Goal: Transaction & Acquisition: Purchase product/service

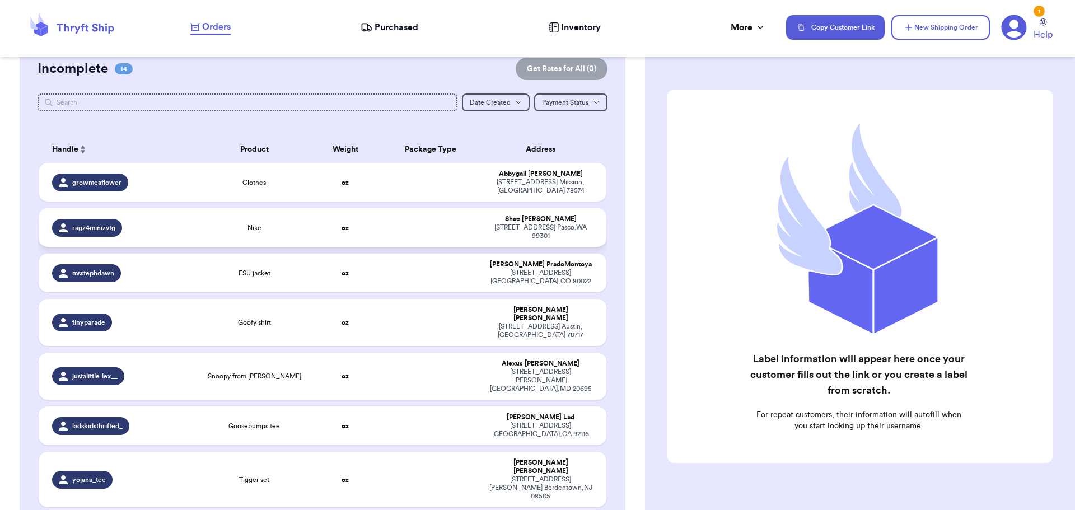
scroll to position [68, 0]
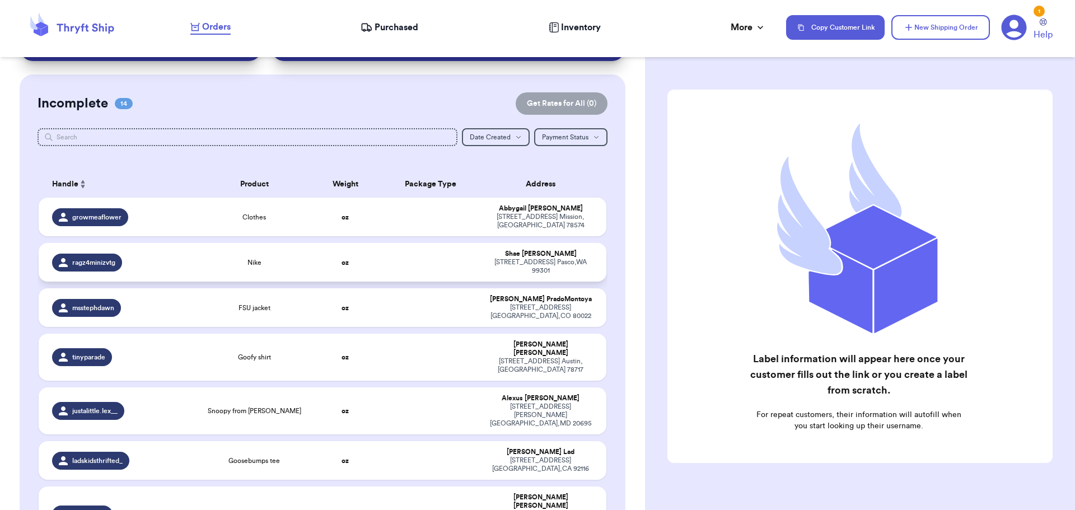
click at [274, 258] on div "Nike" at bounding box center [254, 262] width 100 height 9
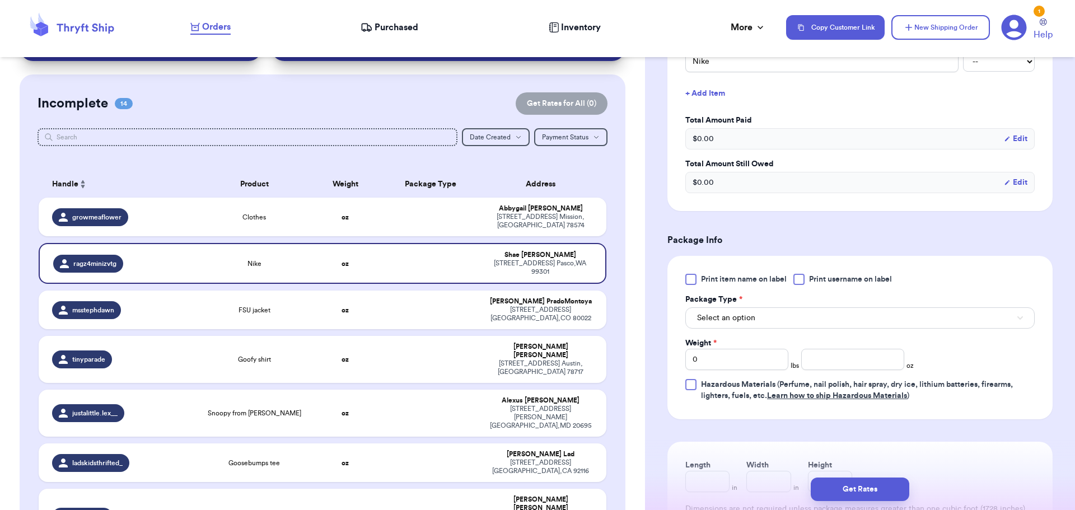
scroll to position [336, 0]
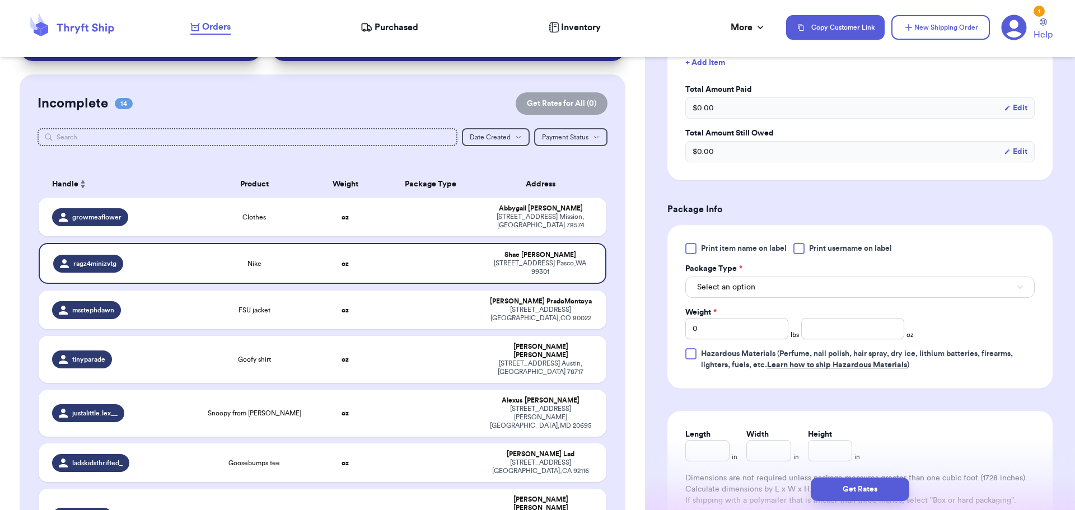
click at [797, 245] on div at bounding box center [798, 248] width 11 height 11
click at [0, 0] on input "Print username on label" at bounding box center [0, 0] width 0 height 0
click at [796, 283] on button "Select an option" at bounding box center [859, 286] width 349 height 21
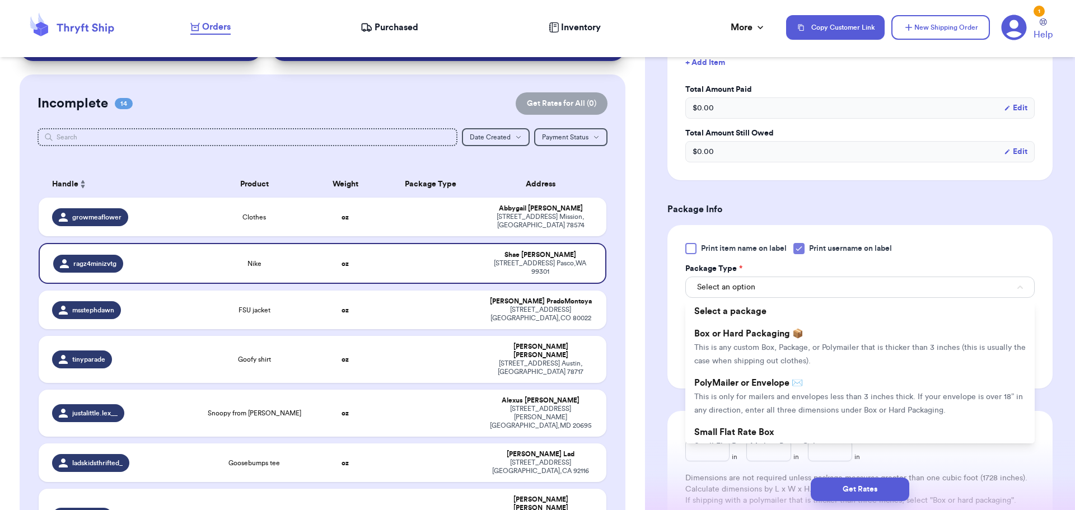
click at [800, 345] on span "This is any custom Box, Package, or Polymailer that is thicker than 3 inches (t…" at bounding box center [859, 354] width 331 height 21
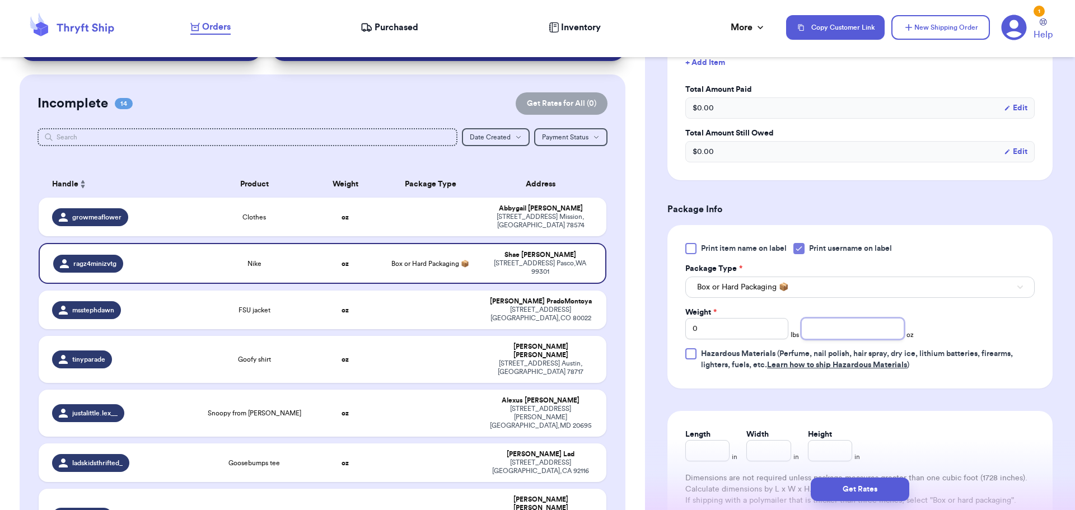
click at [846, 324] on input "number" at bounding box center [852, 328] width 103 height 21
drag, startPoint x: 752, startPoint y: 331, endPoint x: 493, endPoint y: 330, distance: 258.6
click at [493, 330] on div "Customer Link New Order Total Balance Payout $ 0.00 Recent Payments View all No…" at bounding box center [537, 255] width 1075 height 510
type input "1"
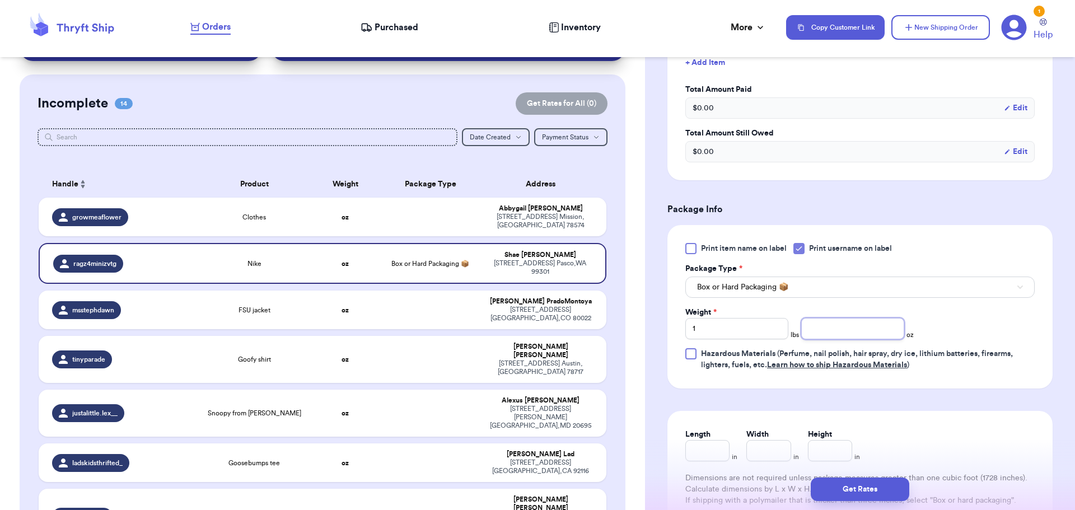
click at [852, 329] on input "number" at bounding box center [852, 328] width 103 height 21
type input "10"
click at [850, 485] on button "Get Rates" at bounding box center [859, 489] width 99 height 24
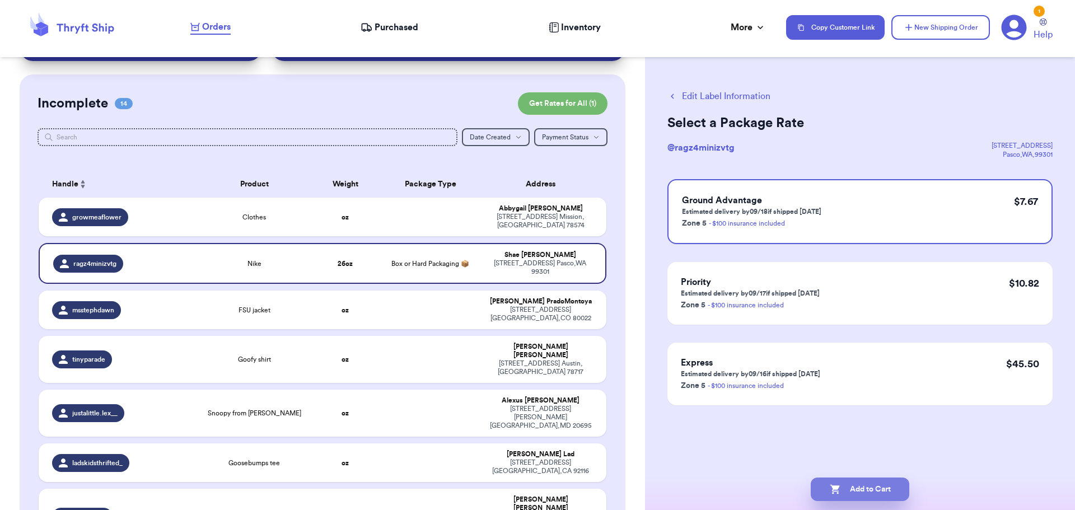
click at [862, 489] on button "Add to Cart" at bounding box center [859, 489] width 99 height 24
checkbox input "true"
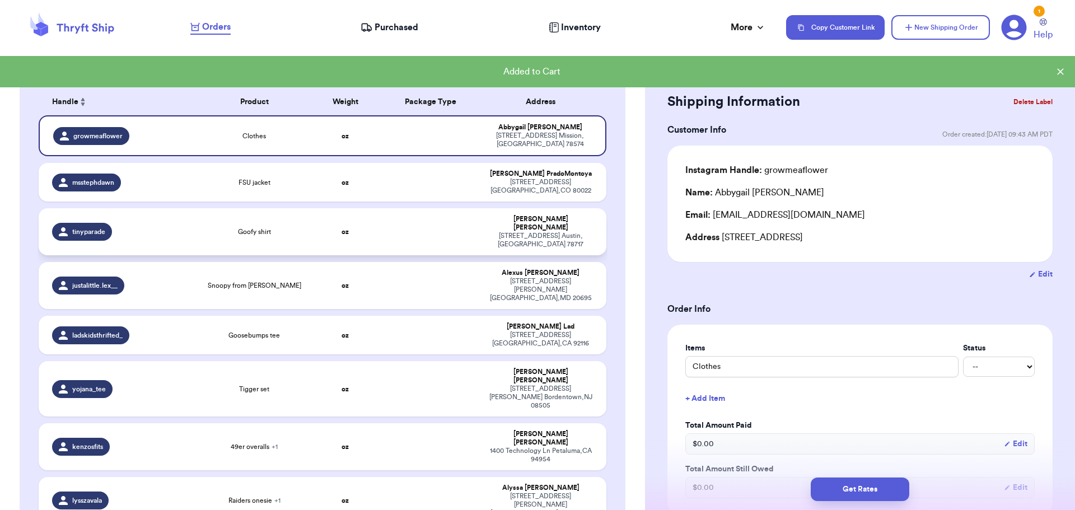
scroll to position [348, 0]
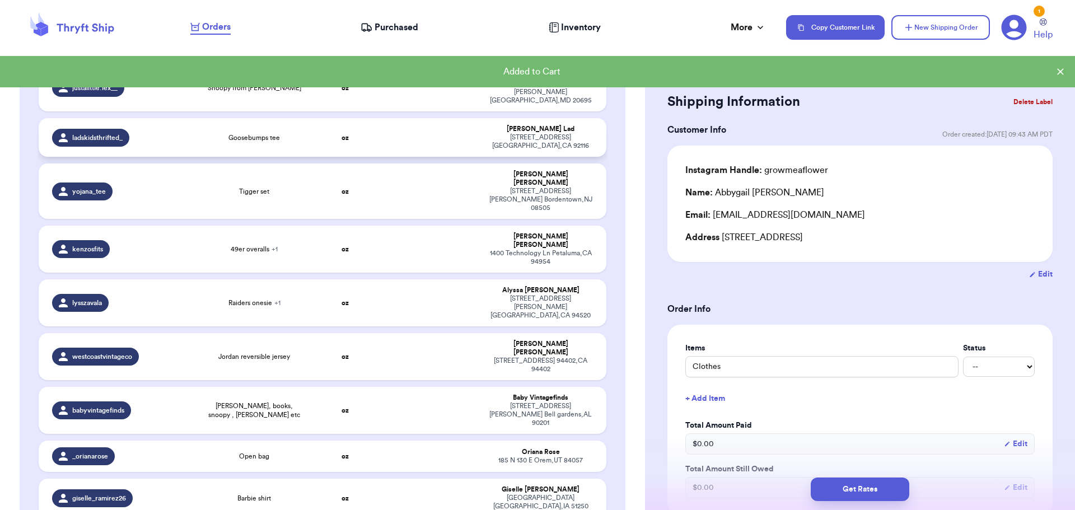
click at [379, 118] on td at bounding box center [430, 137] width 102 height 39
type input "Goosebumps tee"
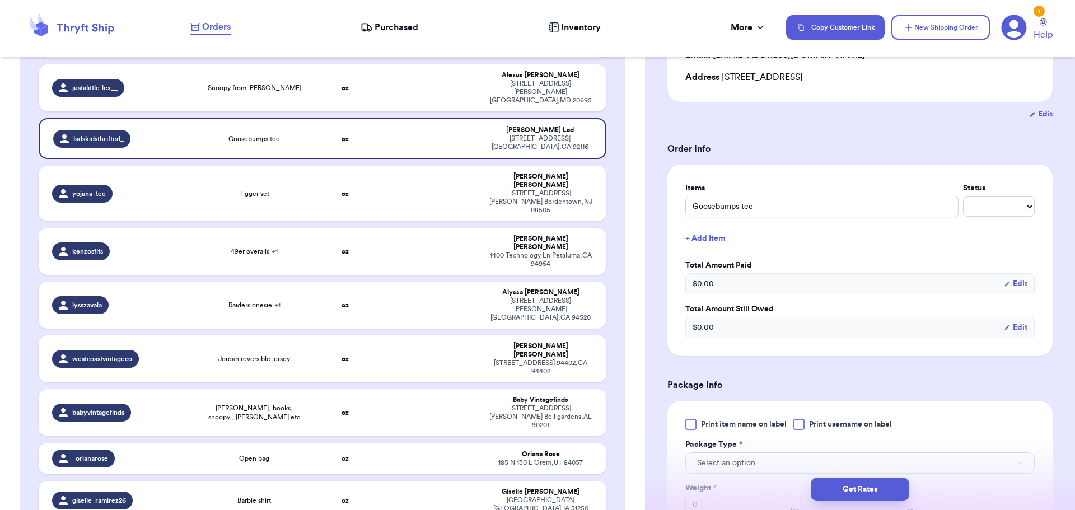
scroll to position [168, 0]
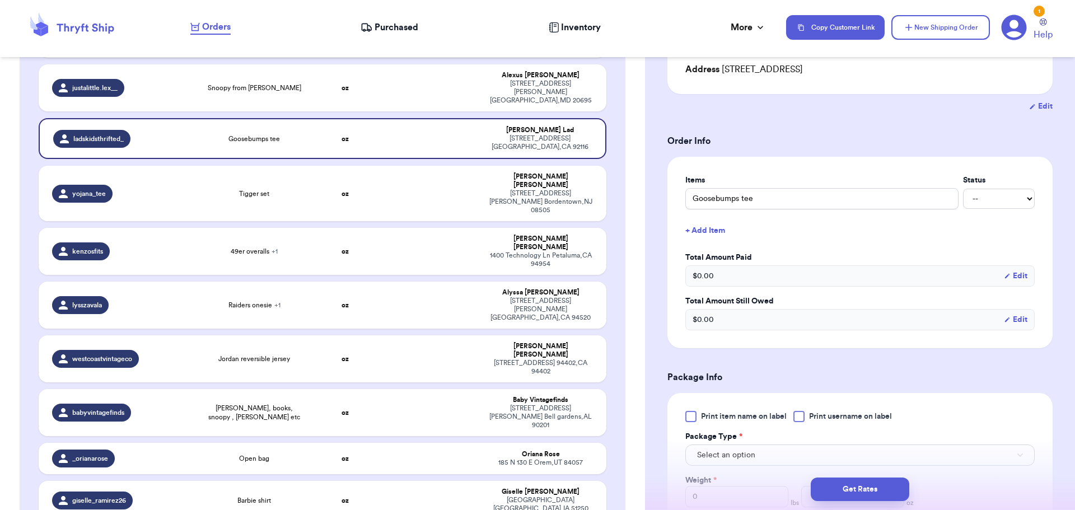
click at [801, 418] on div at bounding box center [798, 416] width 11 height 11
click at [0, 0] on input "Print username on label" at bounding box center [0, 0] width 0 height 0
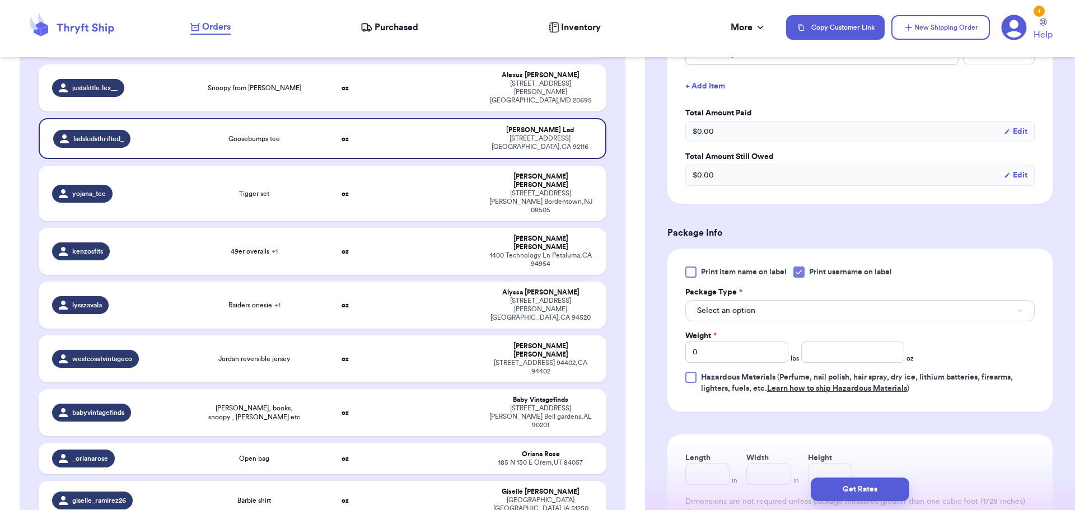
scroll to position [336, 0]
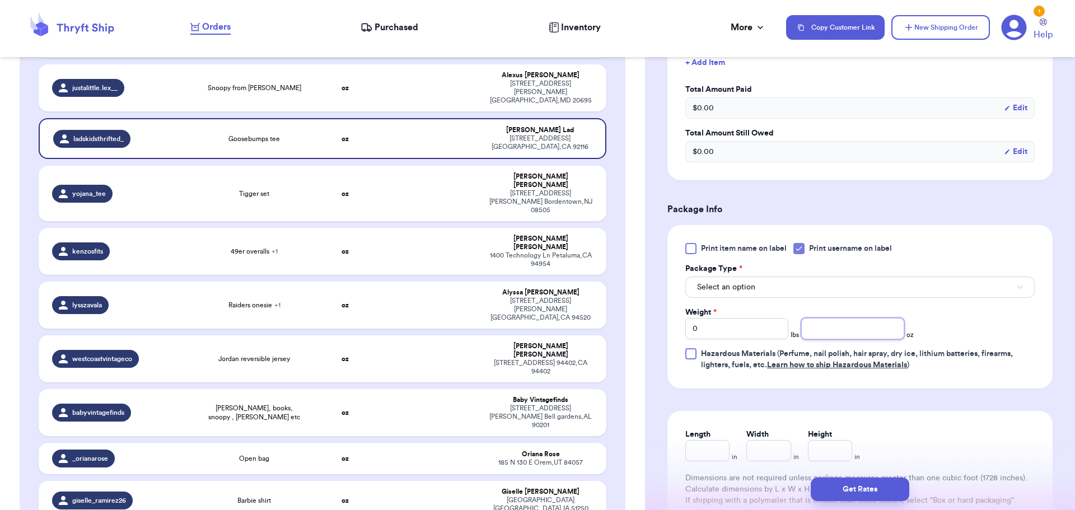
click at [875, 328] on input "number" at bounding box center [852, 328] width 103 height 21
type input "8"
click at [855, 489] on button "Get Rates" at bounding box center [859, 489] width 99 height 24
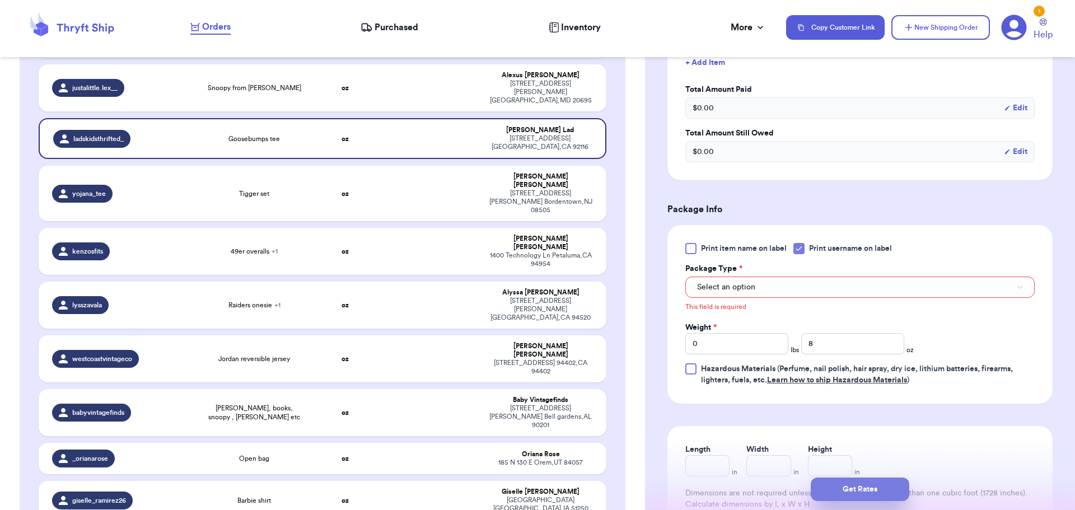
scroll to position [369, 0]
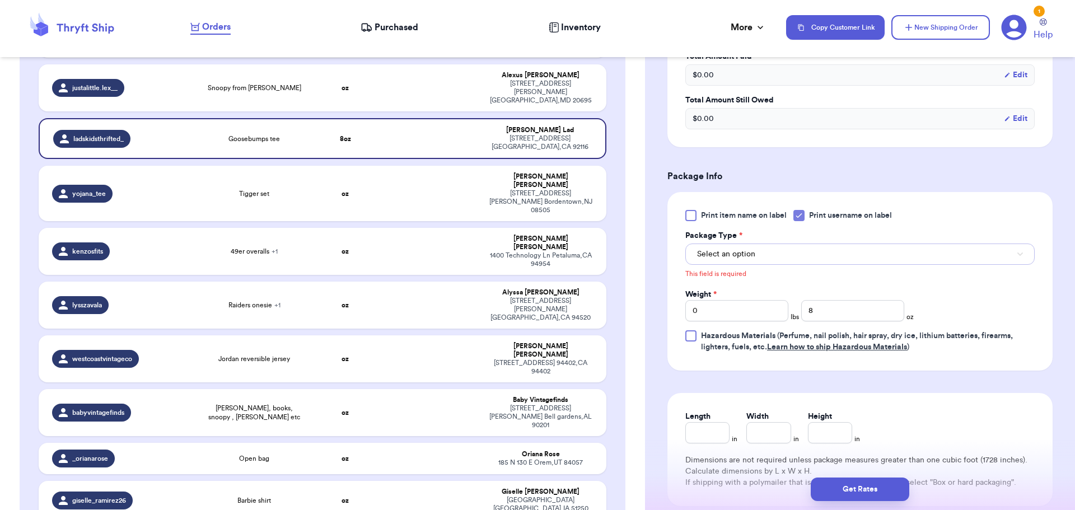
click at [727, 250] on span "Select an option" at bounding box center [726, 253] width 58 height 11
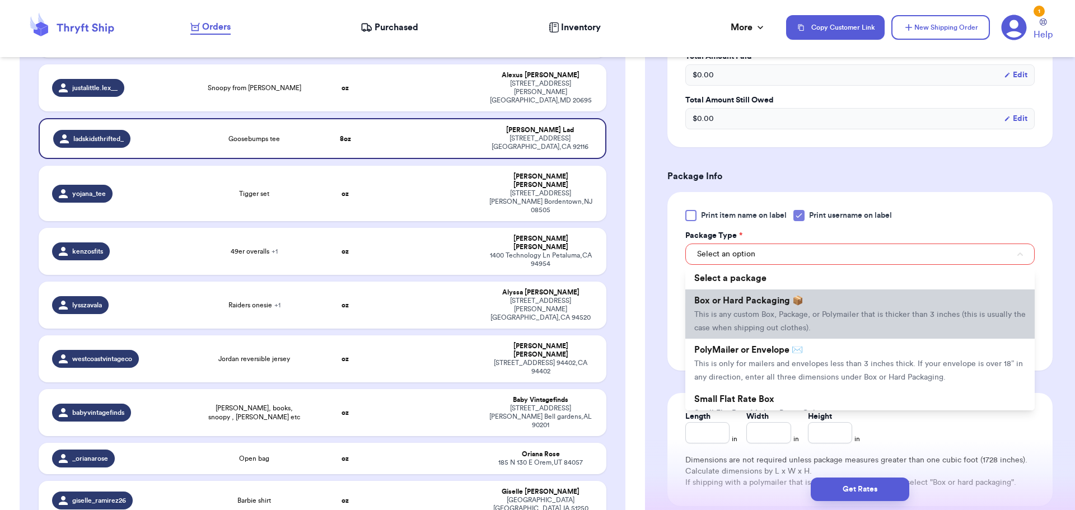
click at [723, 307] on li "Box or Hard Packaging 📦 This is any custom Box, Package, or Polymailer that is …" at bounding box center [859, 313] width 349 height 49
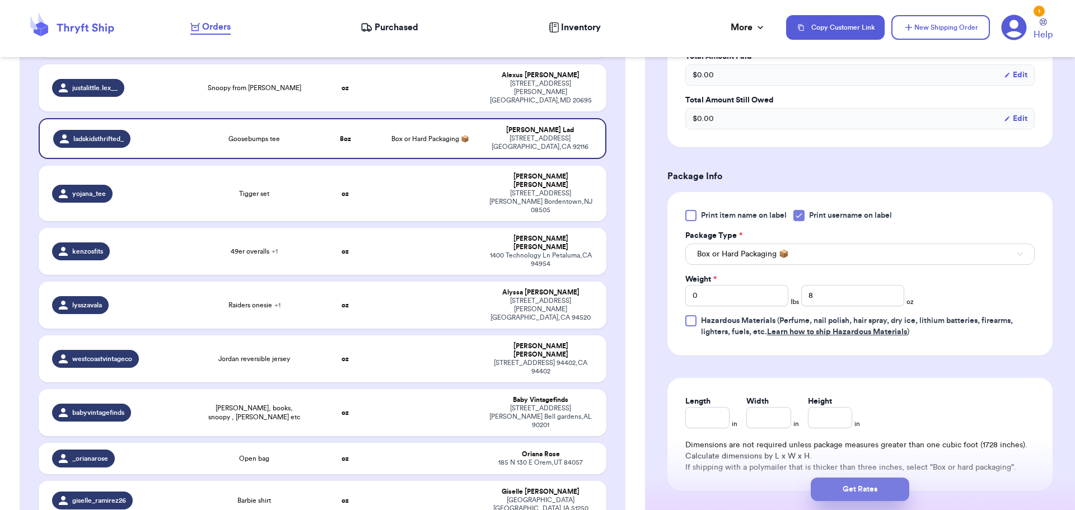
click at [864, 492] on button "Get Rates" at bounding box center [859, 489] width 99 height 24
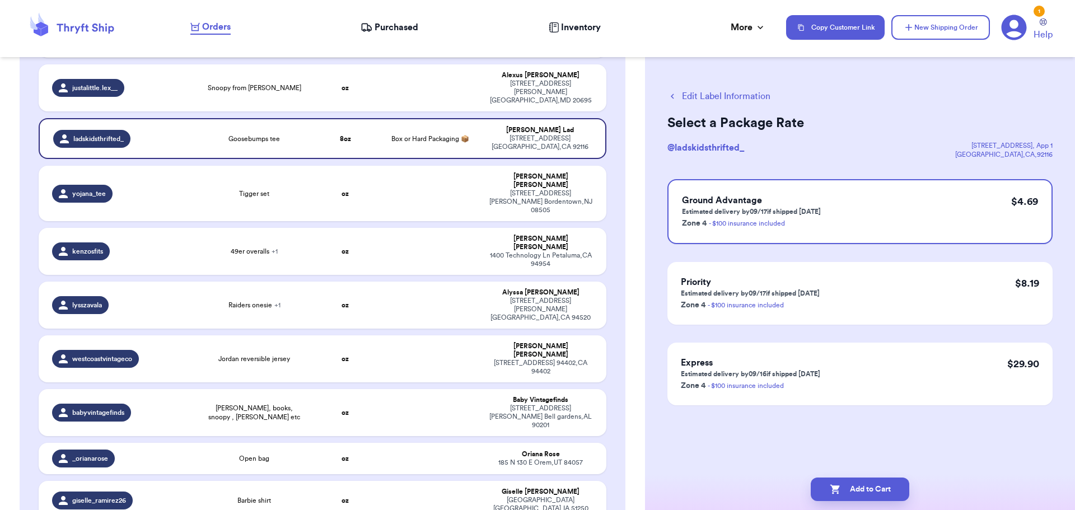
scroll to position [0, 0]
click at [864, 492] on button "Add to Cart" at bounding box center [859, 489] width 99 height 24
checkbox input "true"
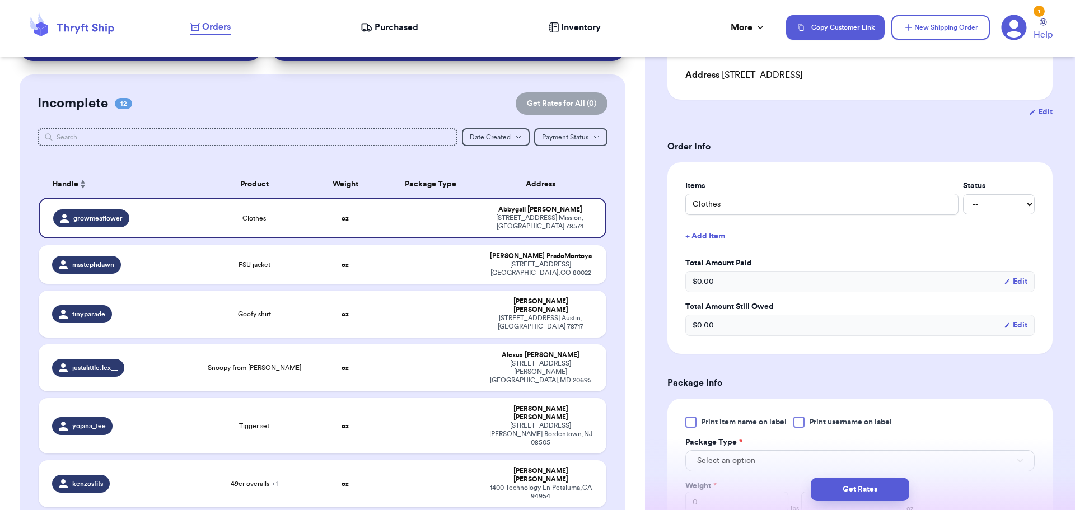
scroll to position [224, 0]
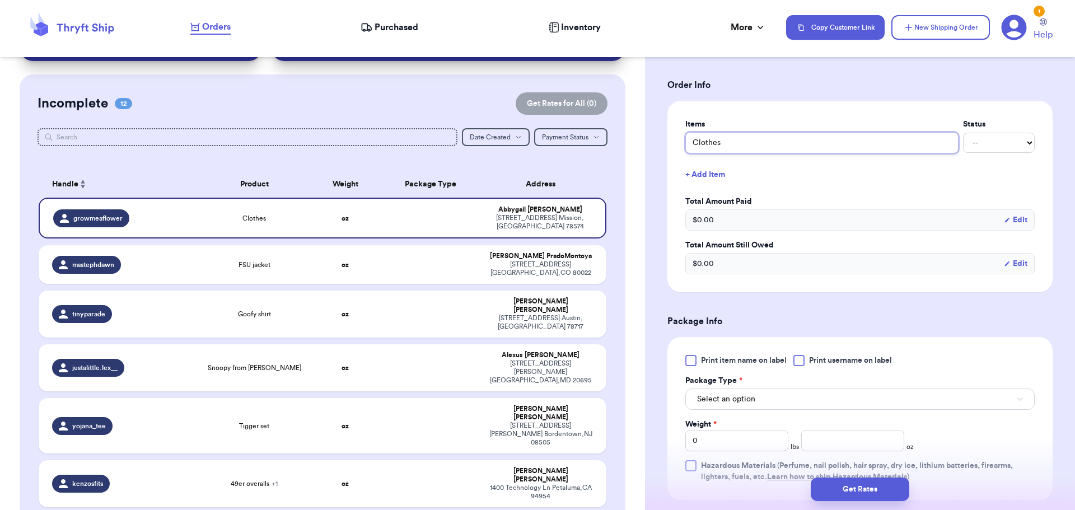
drag, startPoint x: 735, startPoint y: 134, endPoint x: 710, endPoint y: 142, distance: 26.9
click at [711, 142] on input "Clothes" at bounding box center [821, 142] width 273 height 21
drag, startPoint x: 740, startPoint y: 138, endPoint x: 739, endPoint y: 145, distance: 6.7
click at [740, 138] on input "Clothes" at bounding box center [821, 142] width 273 height 21
click at [721, 142] on input "Clothes" at bounding box center [821, 142] width 273 height 21
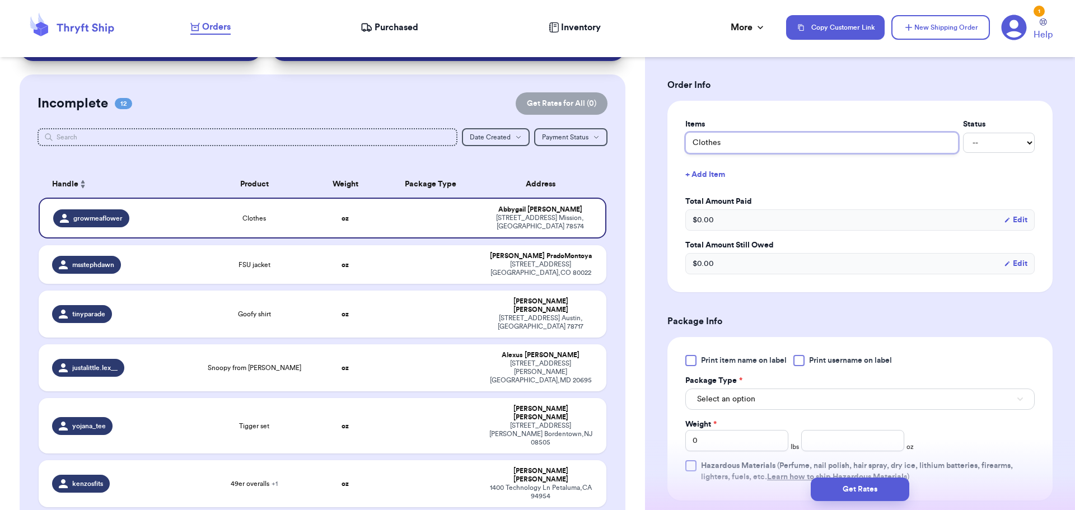
click at [714, 139] on input "Clothes" at bounding box center [821, 142] width 273 height 21
drag, startPoint x: 725, startPoint y: 138, endPoint x: 658, endPoint y: 143, distance: 67.4
click at [651, 146] on div "Shipping Information Delete Label Customer Info Order created: [DATE] 09:43 AM …" at bounding box center [860, 307] width 430 height 929
type input "m"
type input "mu"
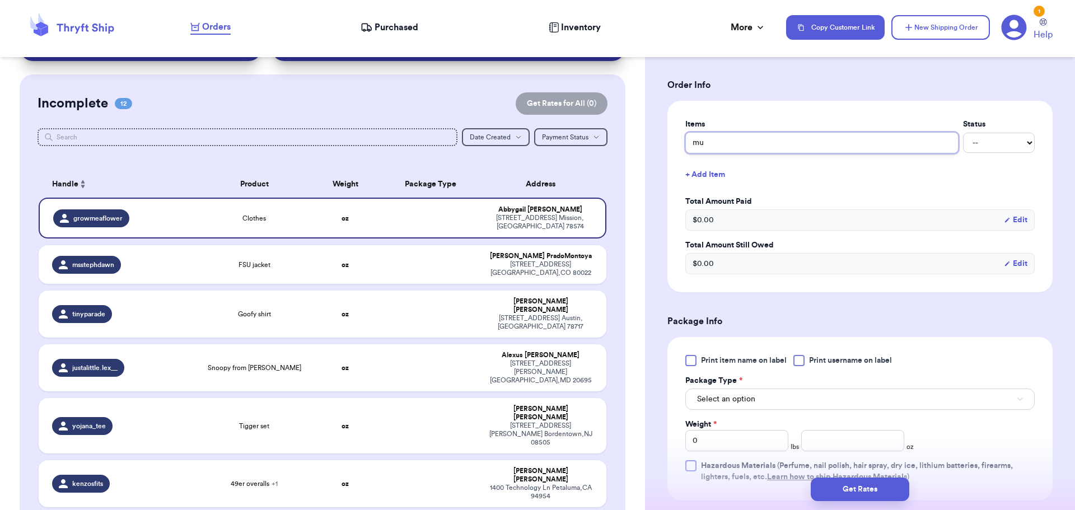
type input "muc"
type input "mucj"
type input "mucje"
type input "mucjey"
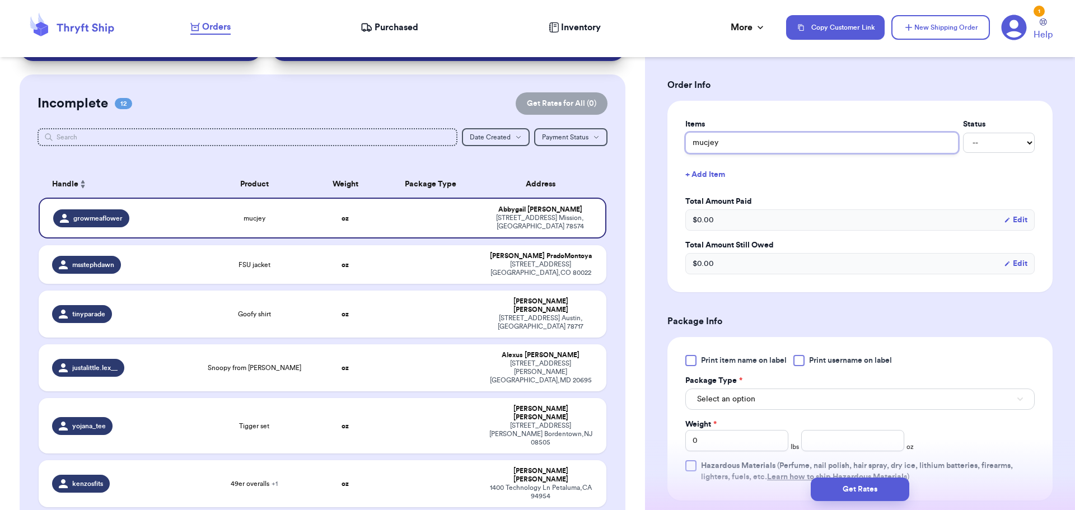
type input "mucjey"
type input "mucje"
type input "mucj"
type input "muc"
type input "mu"
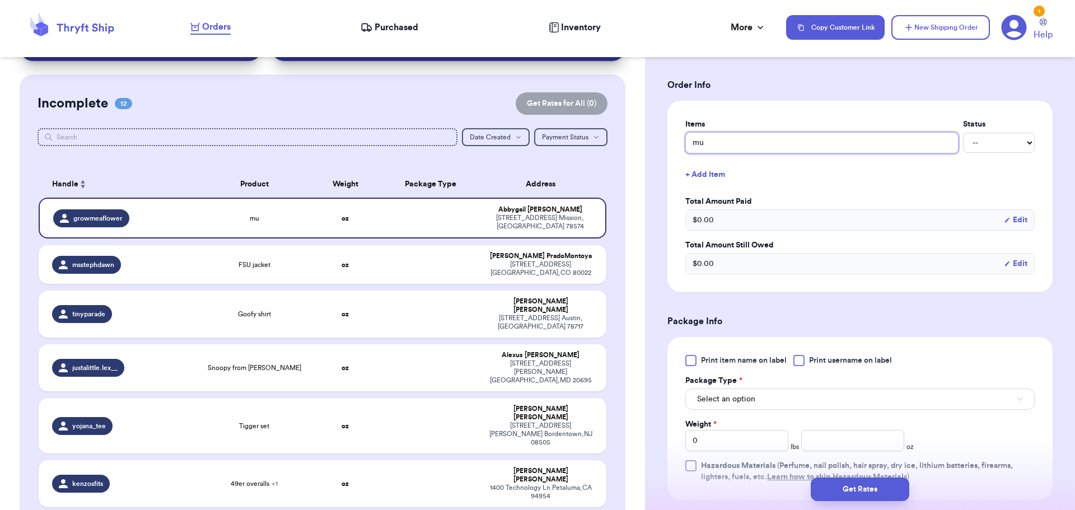
type input "m"
type input "mi"
type input "mic"
type input "mick"
type input "[PERSON_NAME]"
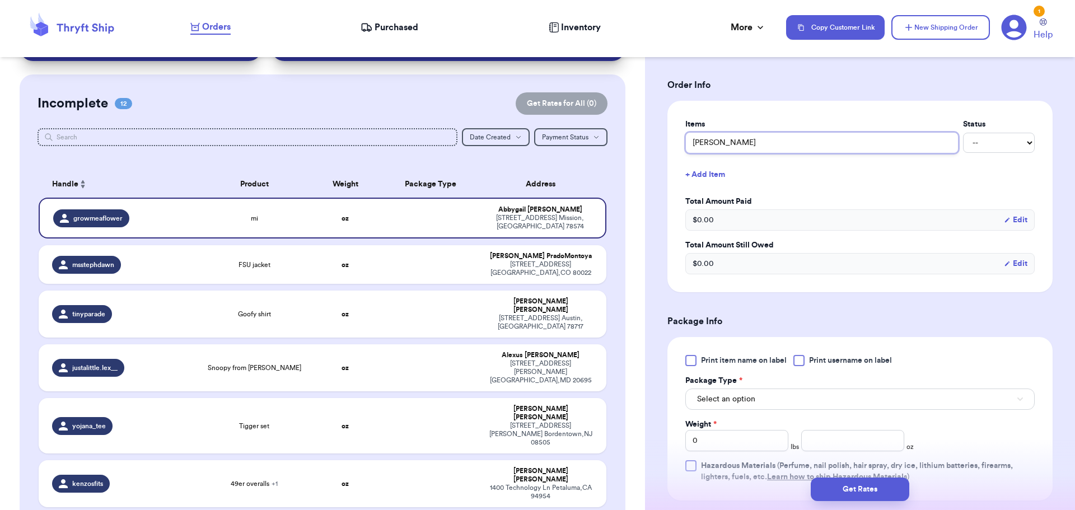
type input "mickey"
type input "[PERSON_NAME]"
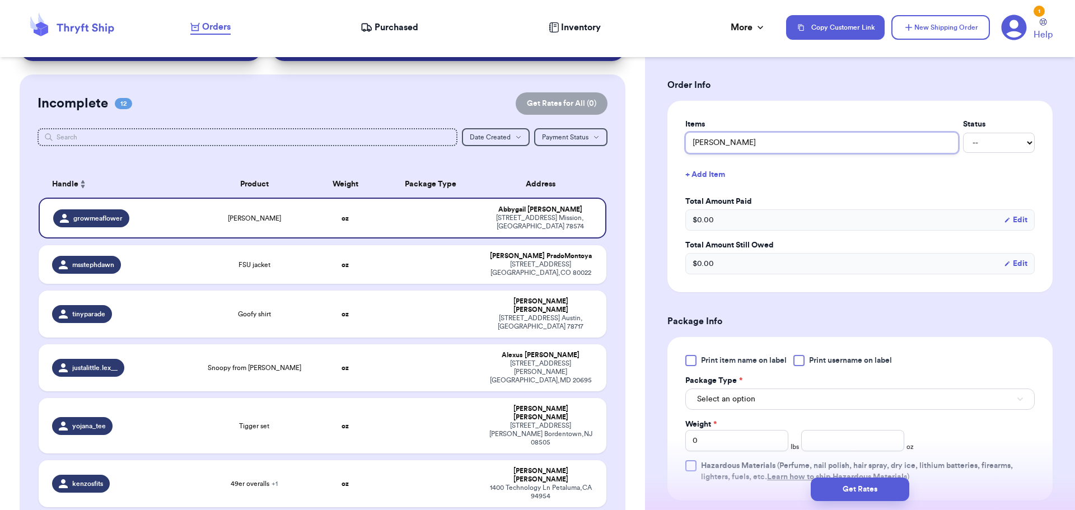
type input "[PERSON_NAME]"
type input "mickey rompe"
type input "mickey romper"
click at [698, 172] on button "+ Add Item" at bounding box center [860, 174] width 358 height 25
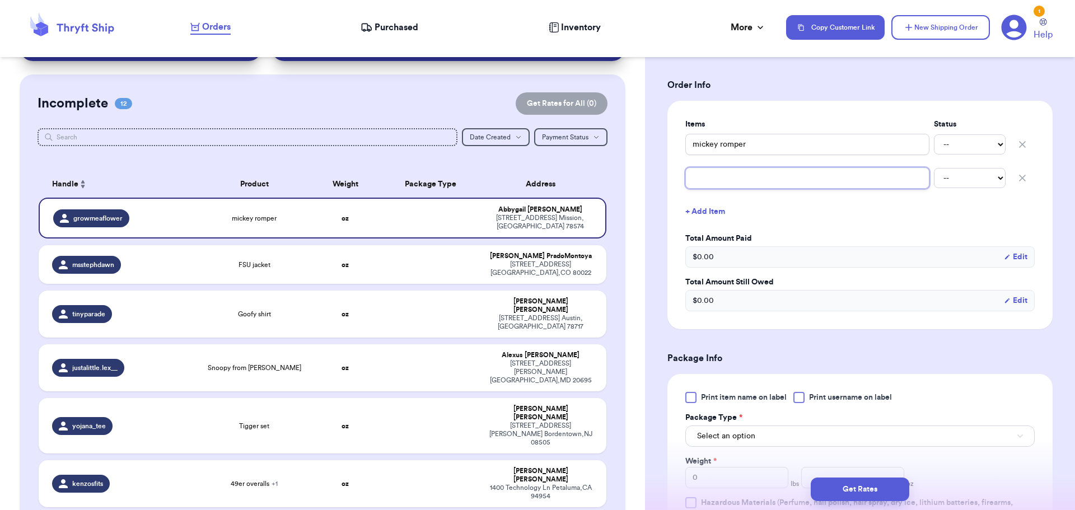
click at [708, 175] on input "text" at bounding box center [807, 177] width 244 height 21
type input "c"
type input "co"
type input "coi"
type input "coio"
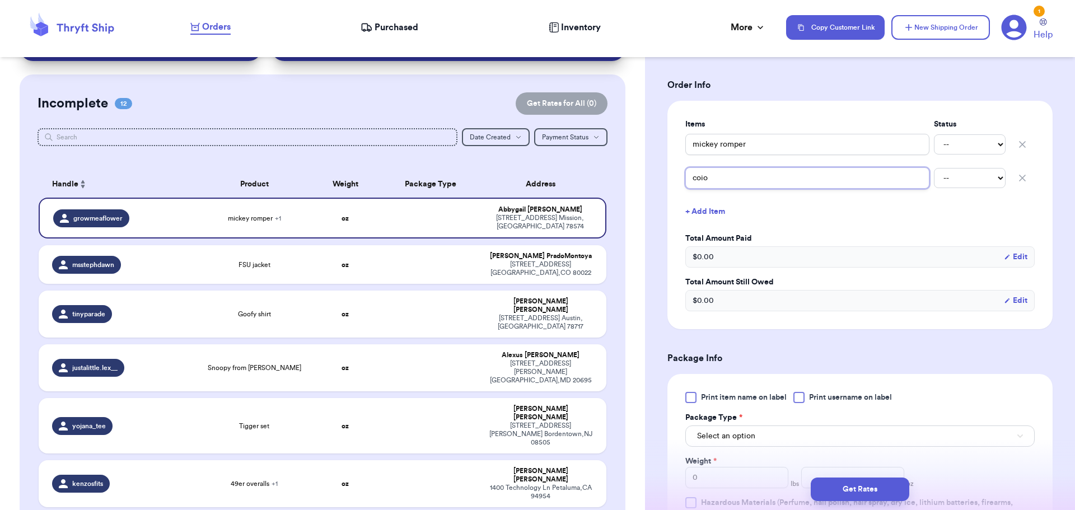
type input "coi"
type input "co"
type input "coo"
type input "cook"
type input "cooki"
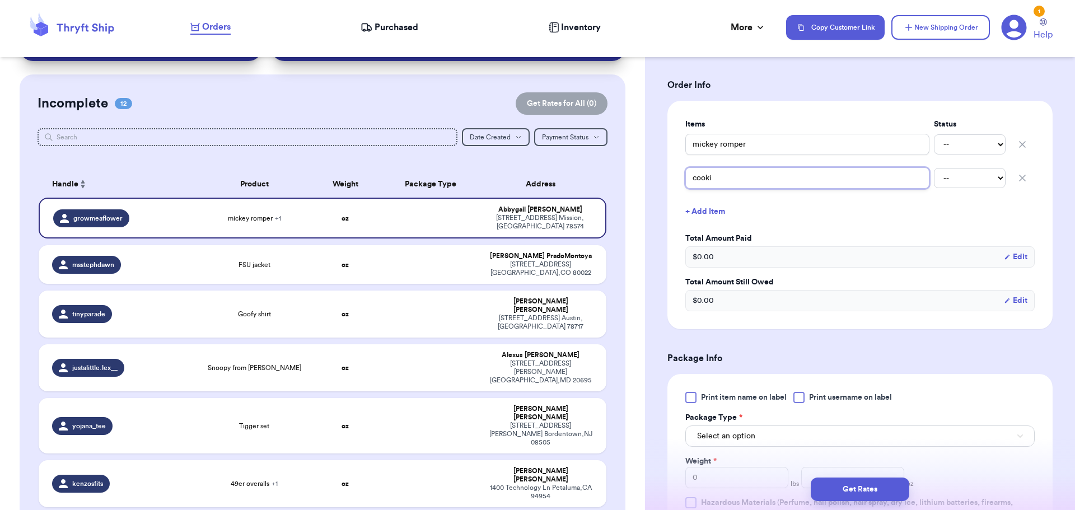
type input "cookie"
type input "cookie b"
type input "cookie ba"
type input "cookie bas"
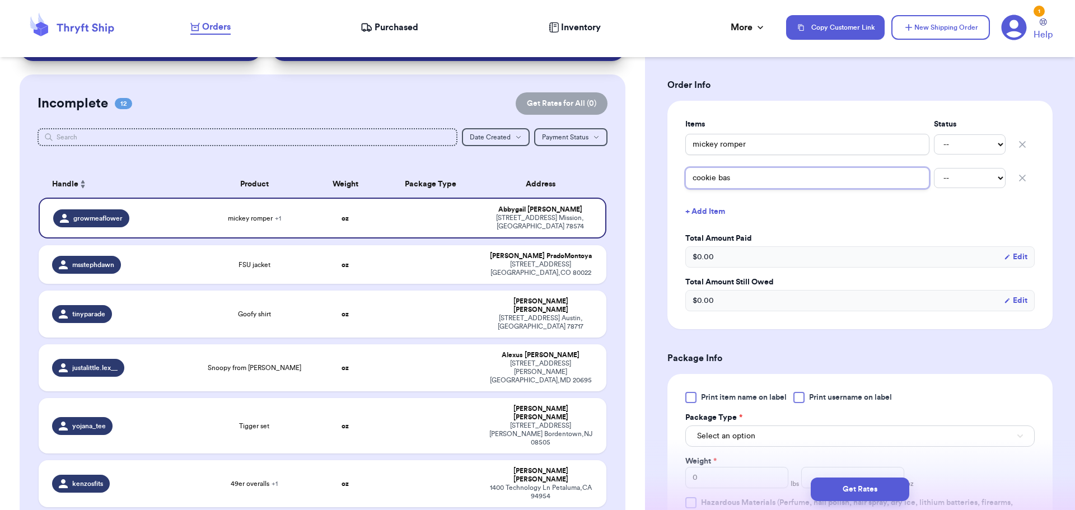
type input "cookie bask"
type input "cookie baske"
type input "cookie basket"
click at [807, 191] on div "Items Status mickey romper -- Paid Owes cookie basket -- Paid Owes + Add Item T…" at bounding box center [859, 215] width 349 height 193
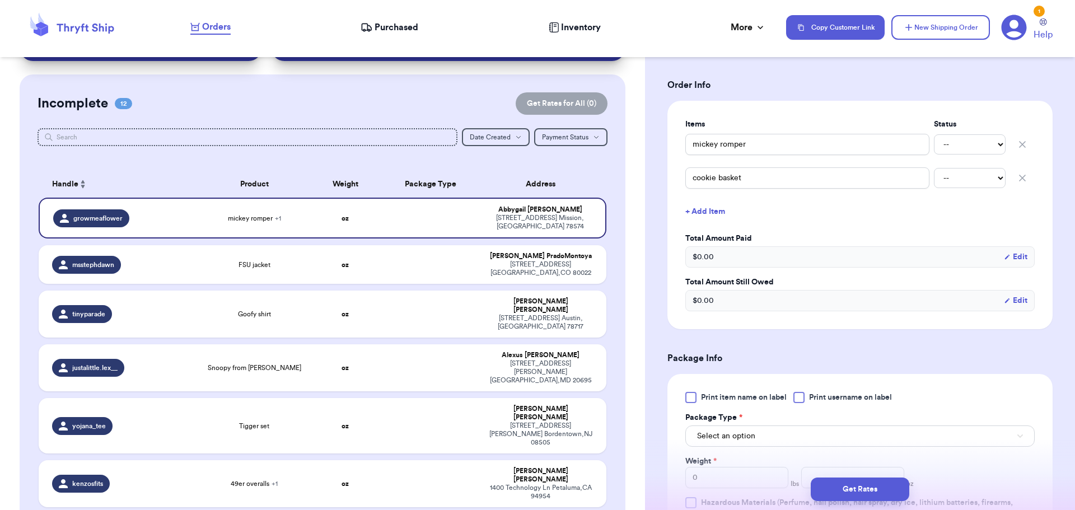
click at [797, 395] on div at bounding box center [798, 397] width 11 height 11
click at [0, 0] on input "Print username on label" at bounding box center [0, 0] width 0 height 0
click at [772, 433] on button "Select an option" at bounding box center [859, 435] width 349 height 21
drag, startPoint x: 748, startPoint y: 495, endPoint x: 753, endPoint y: 489, distance: 7.5
click at [751, 494] on div "Get Rates" at bounding box center [860, 489] width 412 height 24
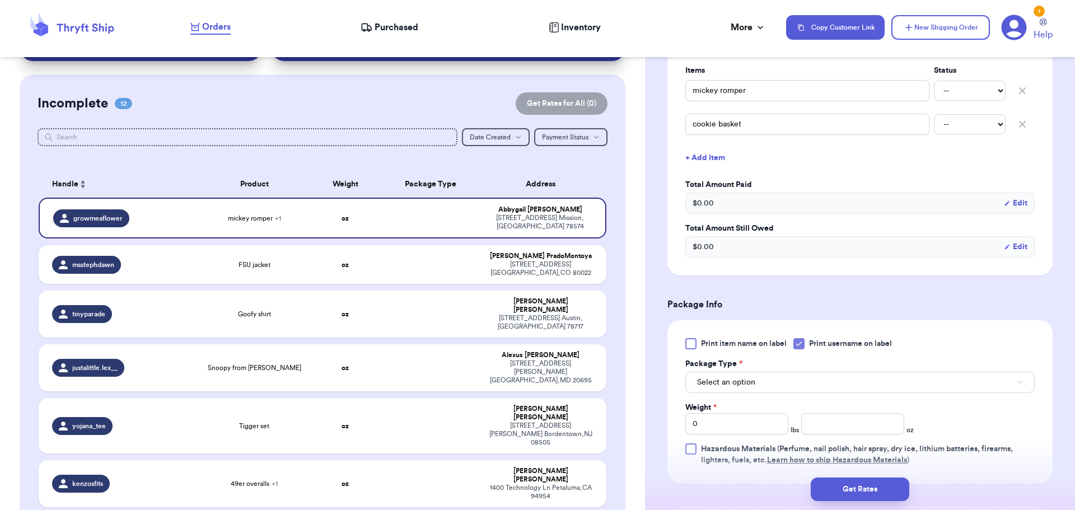
scroll to position [336, 0]
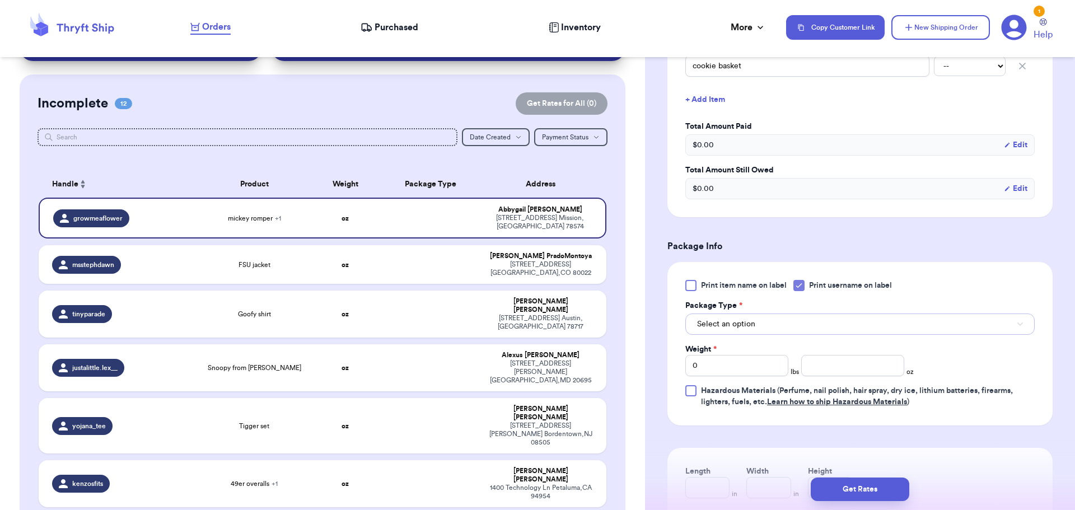
click at [755, 326] on button "Select an option" at bounding box center [859, 323] width 349 height 21
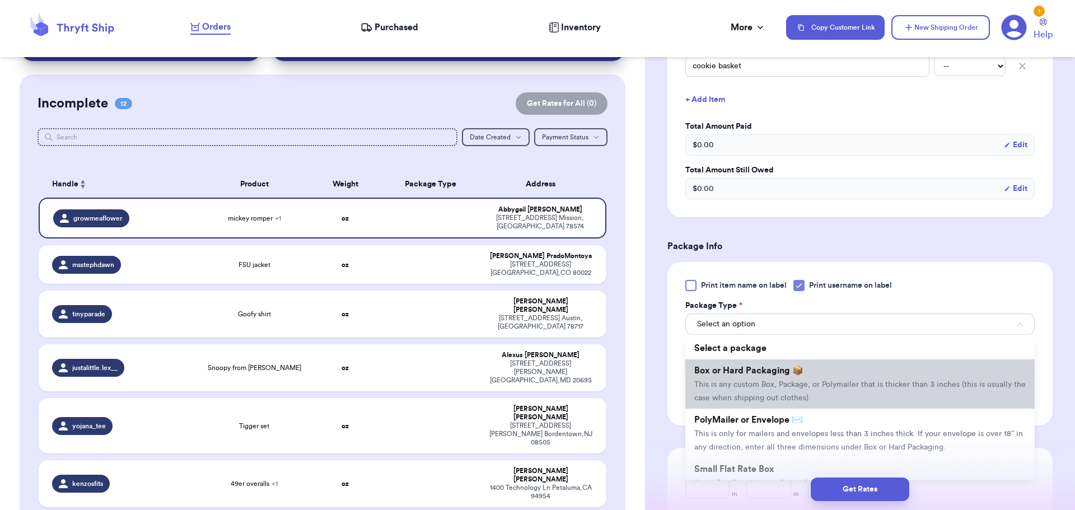
click at [750, 370] on span "Box or Hard Packaging 📦" at bounding box center [748, 370] width 109 height 9
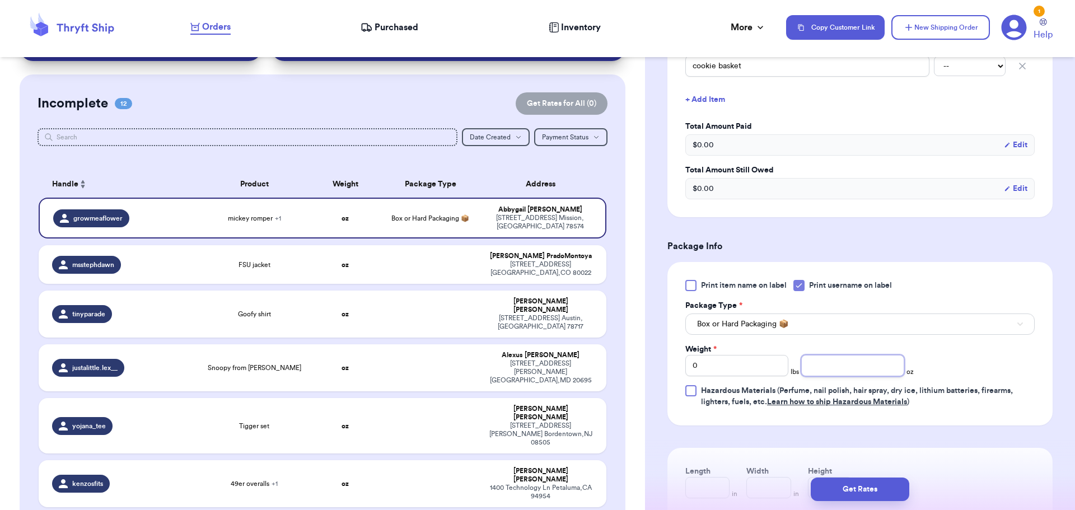
click at [816, 368] on input "number" at bounding box center [852, 365] width 103 height 21
type input "14"
click at [864, 488] on button "Get Rates" at bounding box center [859, 489] width 99 height 24
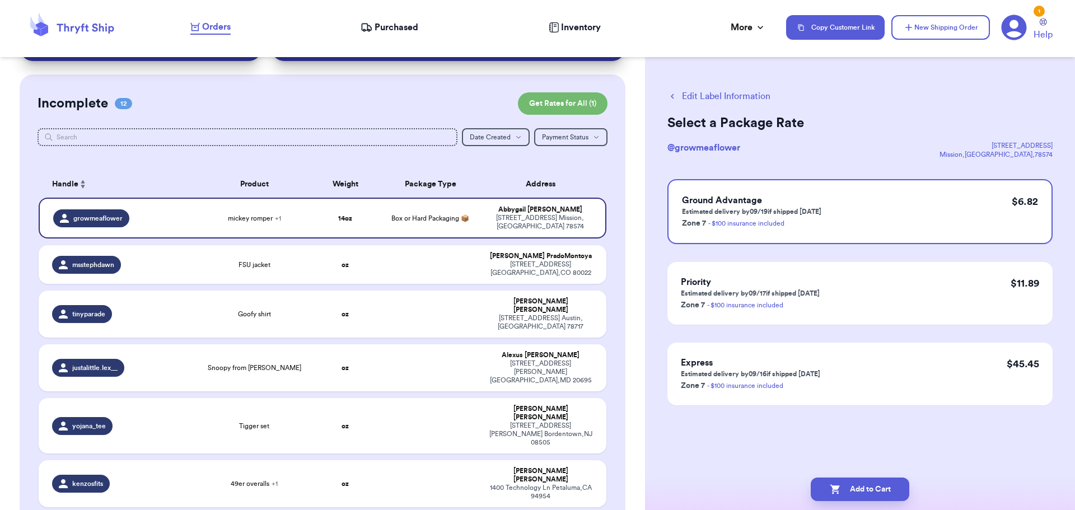
scroll to position [0, 0]
click at [863, 489] on button "Add to Cart" at bounding box center [859, 489] width 99 height 24
checkbox input "true"
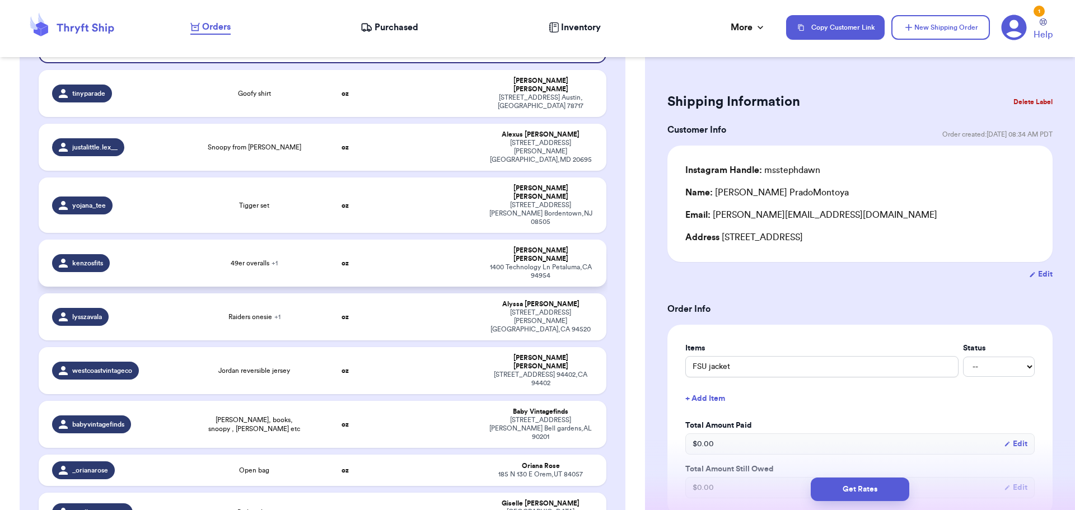
scroll to position [248, 0]
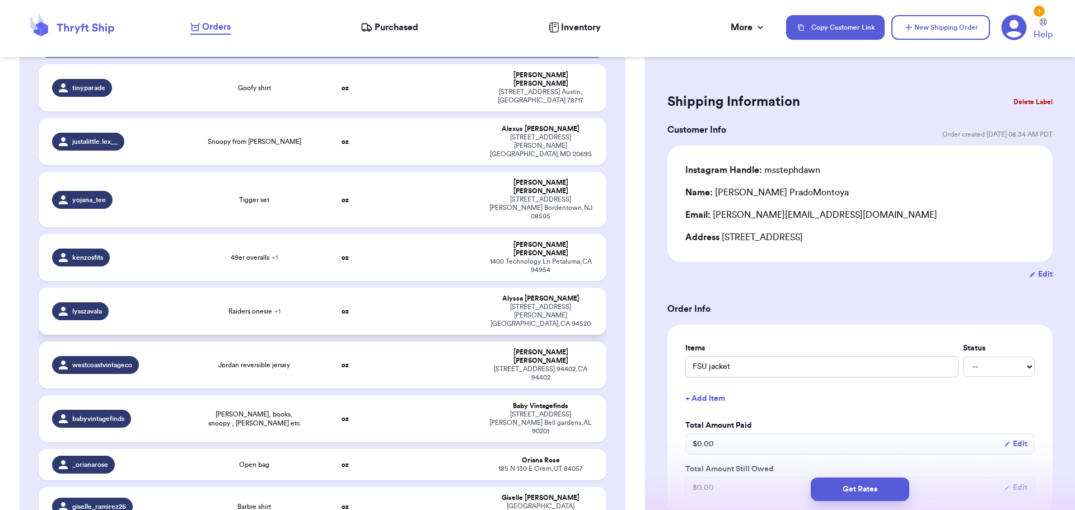
click at [419, 288] on td at bounding box center [430, 311] width 102 height 47
type input "Raiders onesie"
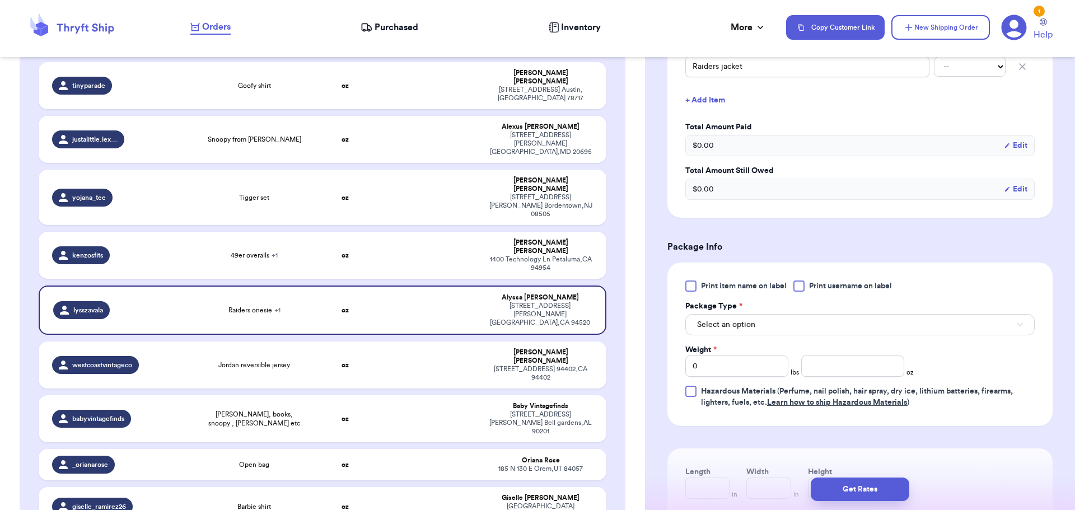
scroll to position [336, 0]
click at [800, 285] on div at bounding box center [798, 285] width 11 height 11
click at [0, 0] on input "Print username on label" at bounding box center [0, 0] width 0 height 0
click at [786, 322] on button "Select an option" at bounding box center [859, 323] width 349 height 21
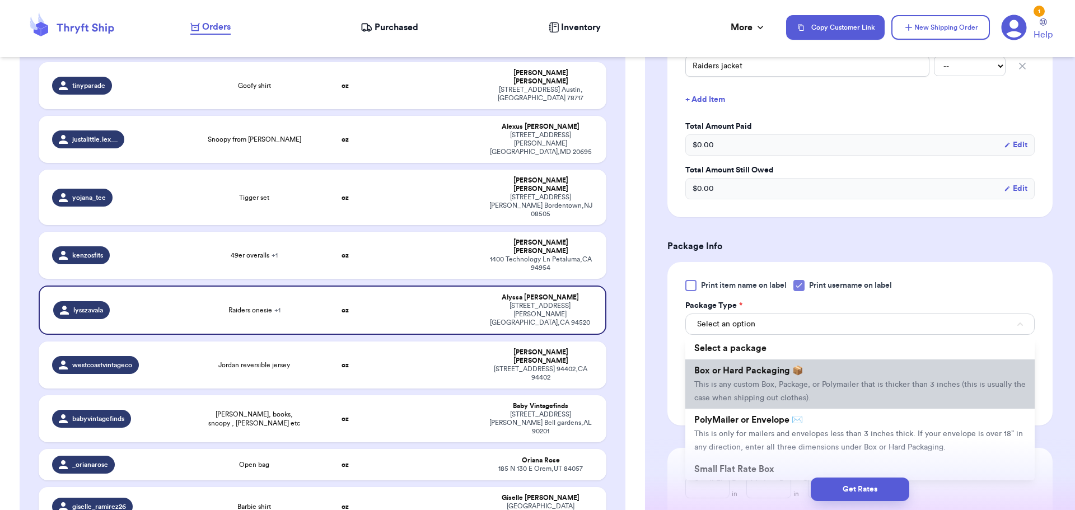
click at [783, 371] on span "Box or Hard Packaging 📦" at bounding box center [748, 370] width 109 height 9
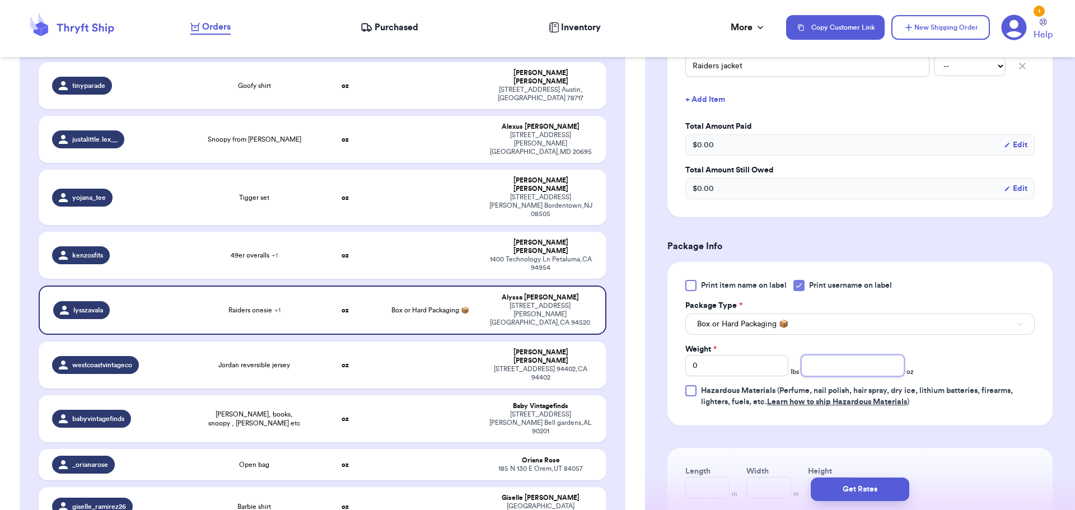
click at [837, 359] on input "number" at bounding box center [852, 365] width 103 height 21
type input "14"
click at [860, 487] on button "Get Rates" at bounding box center [859, 489] width 99 height 24
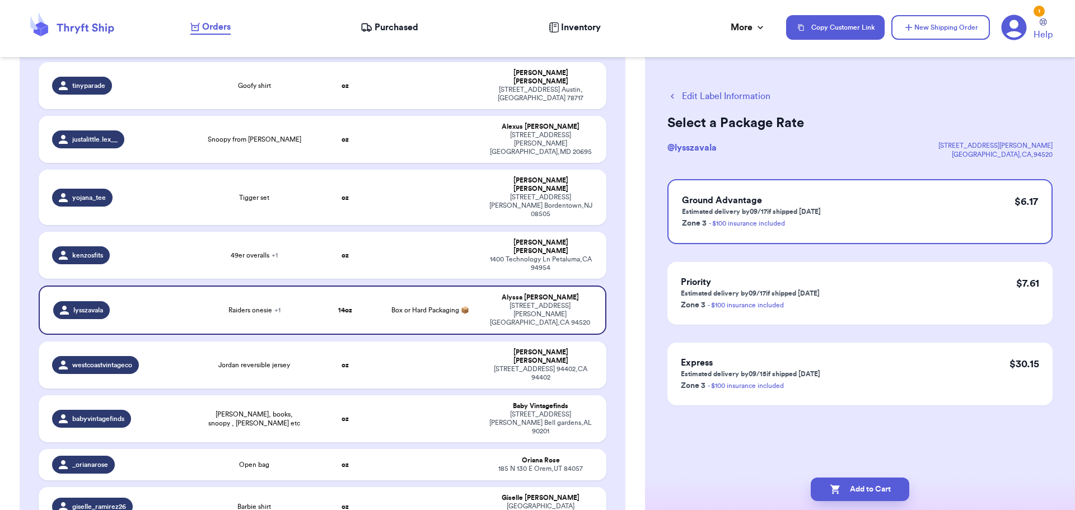
scroll to position [0, 0]
click at [851, 487] on button "Add to Cart" at bounding box center [859, 489] width 99 height 24
checkbox input "true"
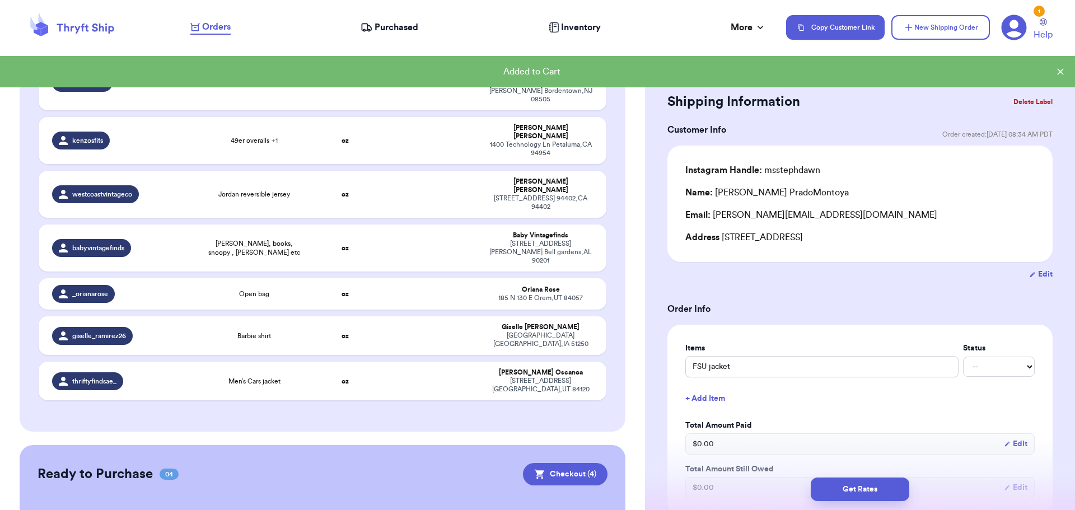
scroll to position [521, 0]
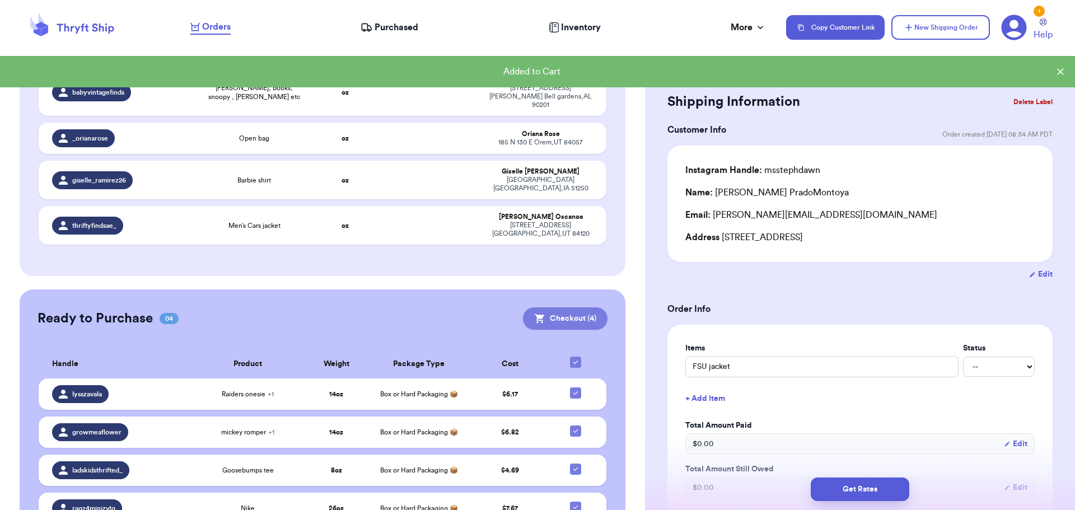
click at [551, 307] on button "Checkout ( 4 )" at bounding box center [565, 318] width 85 height 22
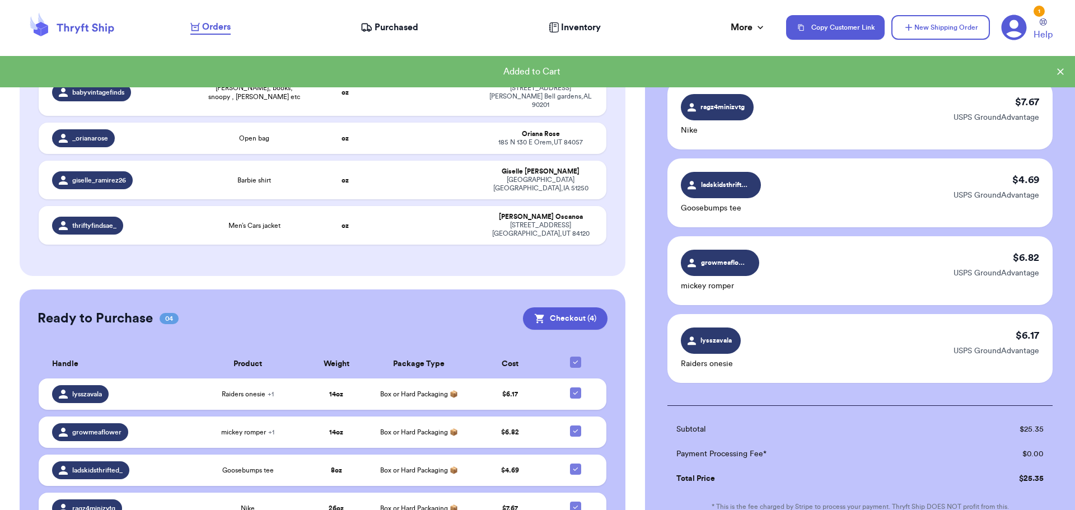
scroll to position [217, 0]
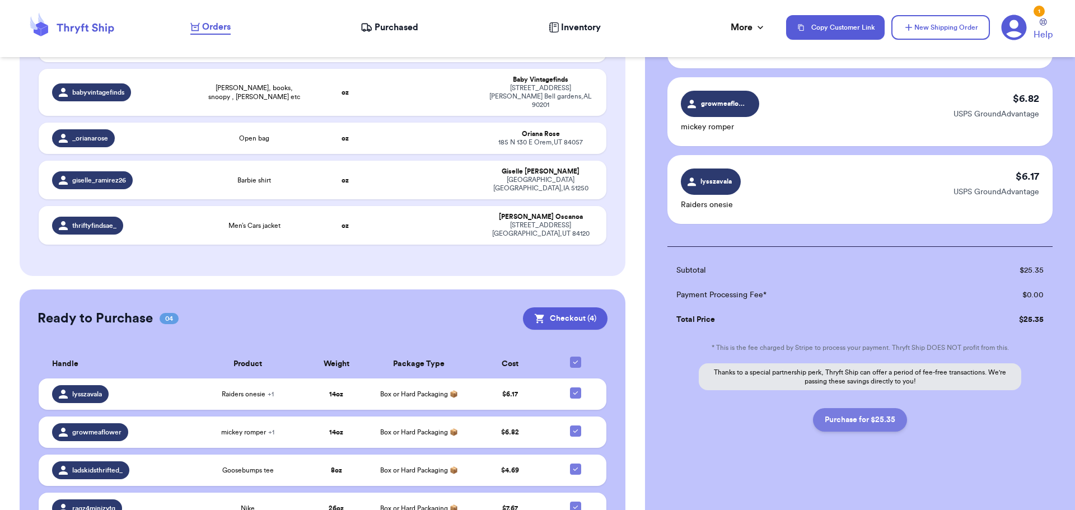
click at [866, 427] on button "Purchase for $25.35" at bounding box center [860, 420] width 94 height 24
checkbox input "false"
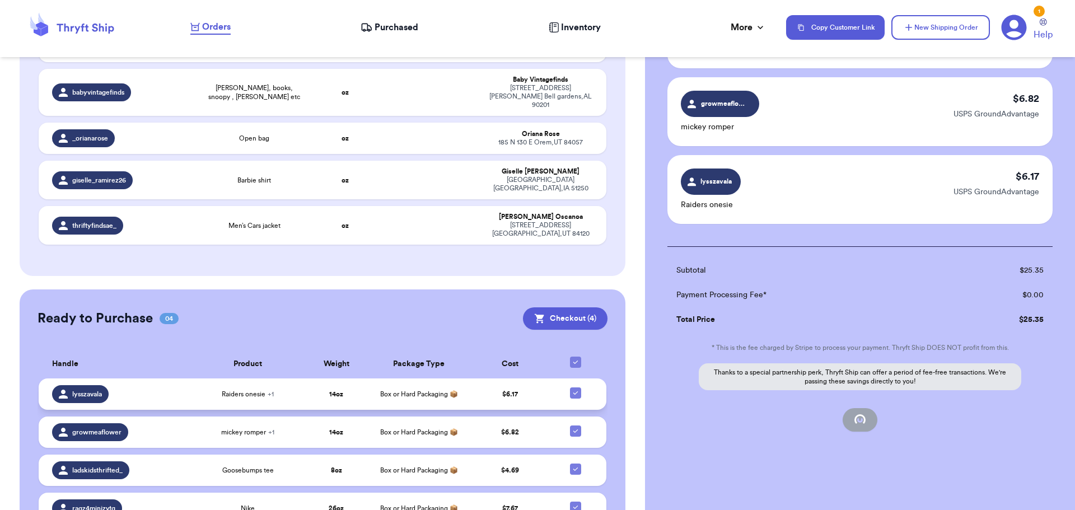
checkbox input "false"
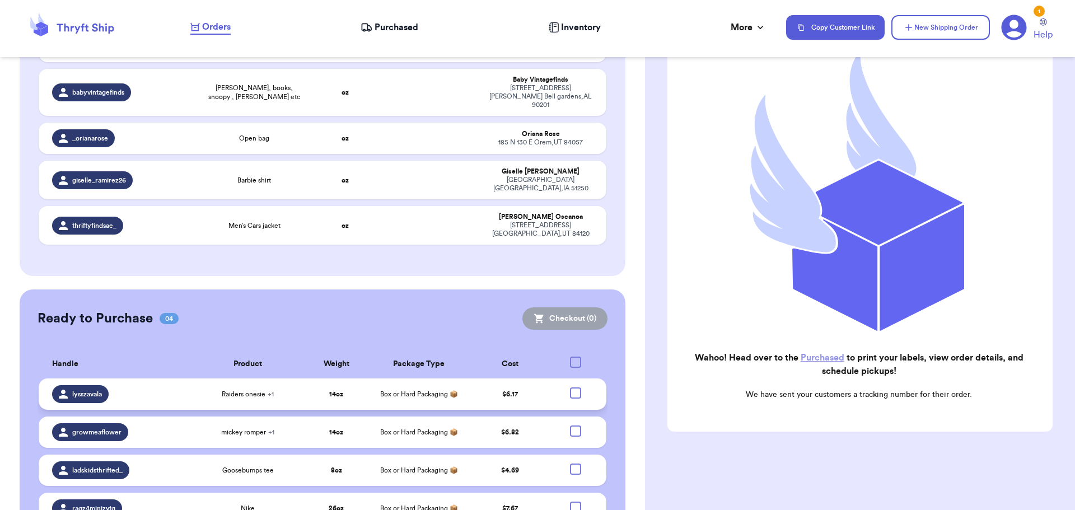
scroll to position [116, 0]
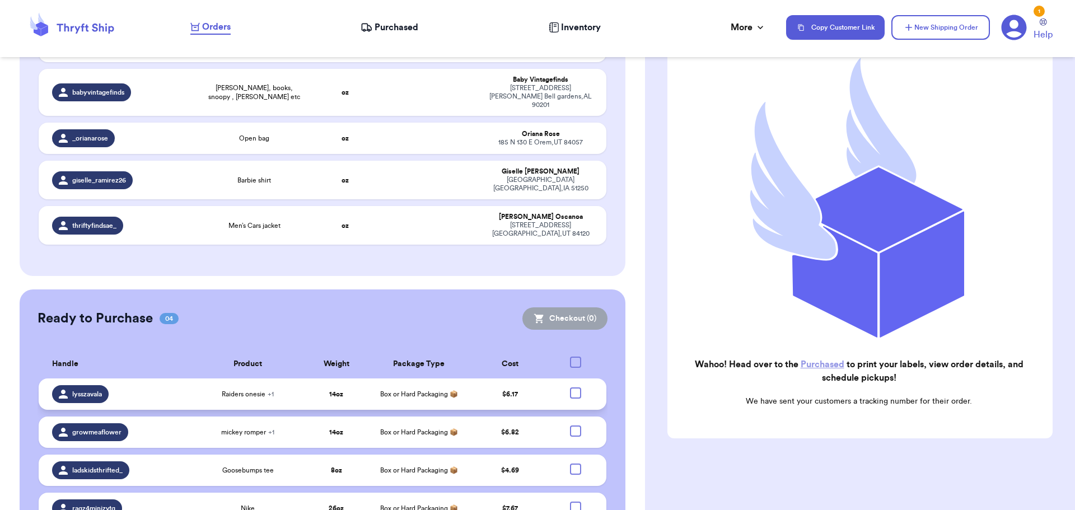
checkbox input "true"
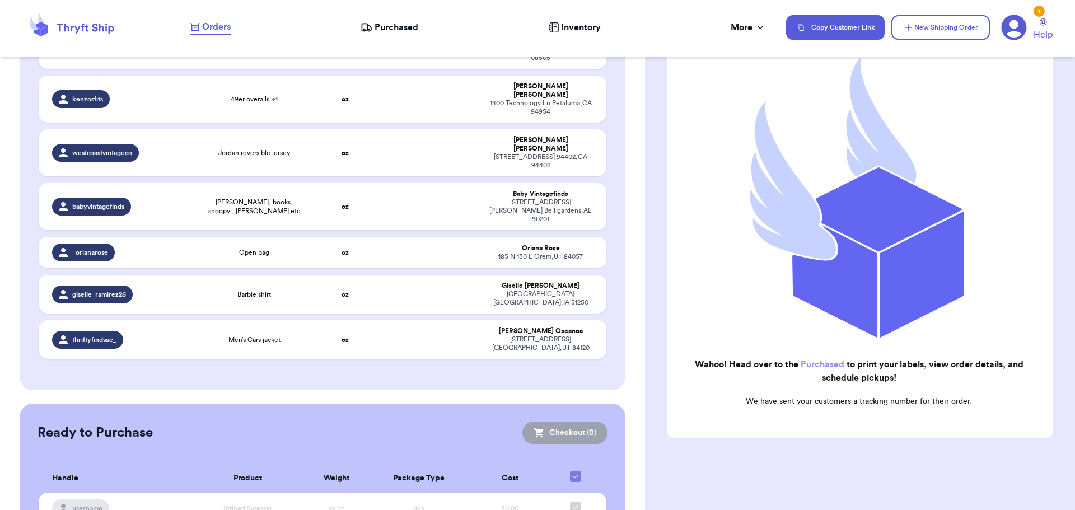
click at [815, 360] on link "Purchased" at bounding box center [822, 364] width 44 height 9
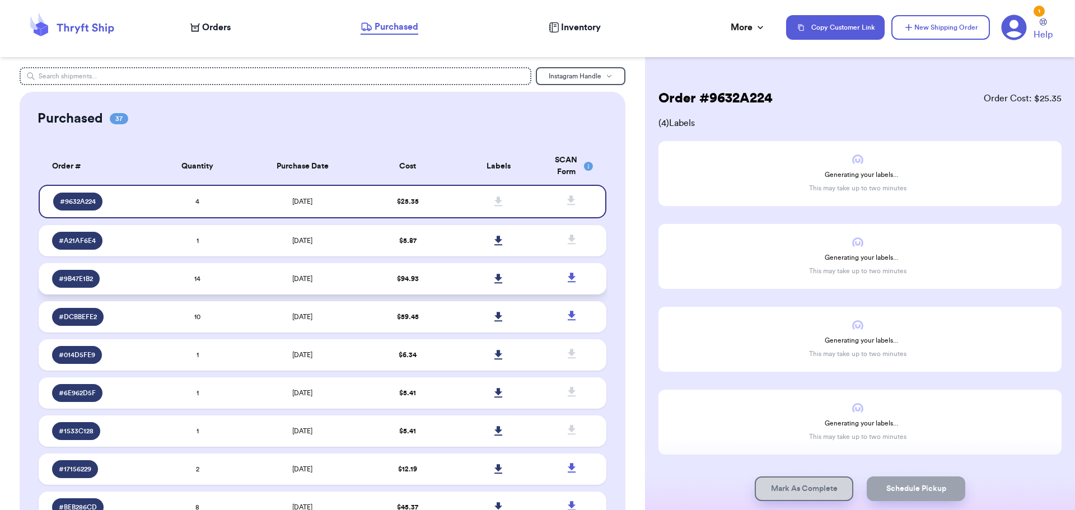
click at [247, 279] on td "[DATE]" at bounding box center [302, 278] width 119 height 31
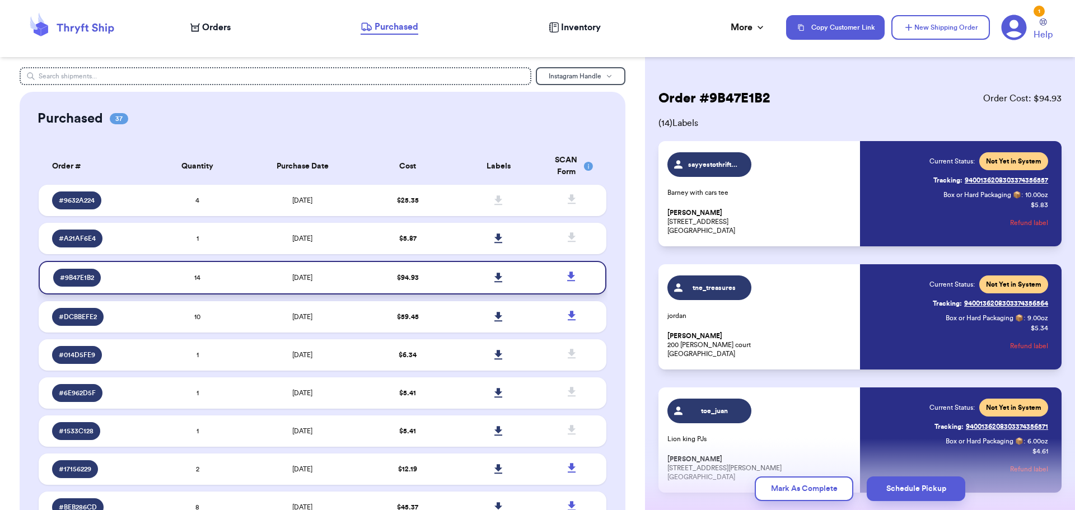
click at [494, 279] on icon at bounding box center [498, 278] width 8 height 10
